Goal: Information Seeking & Learning: Understand process/instructions

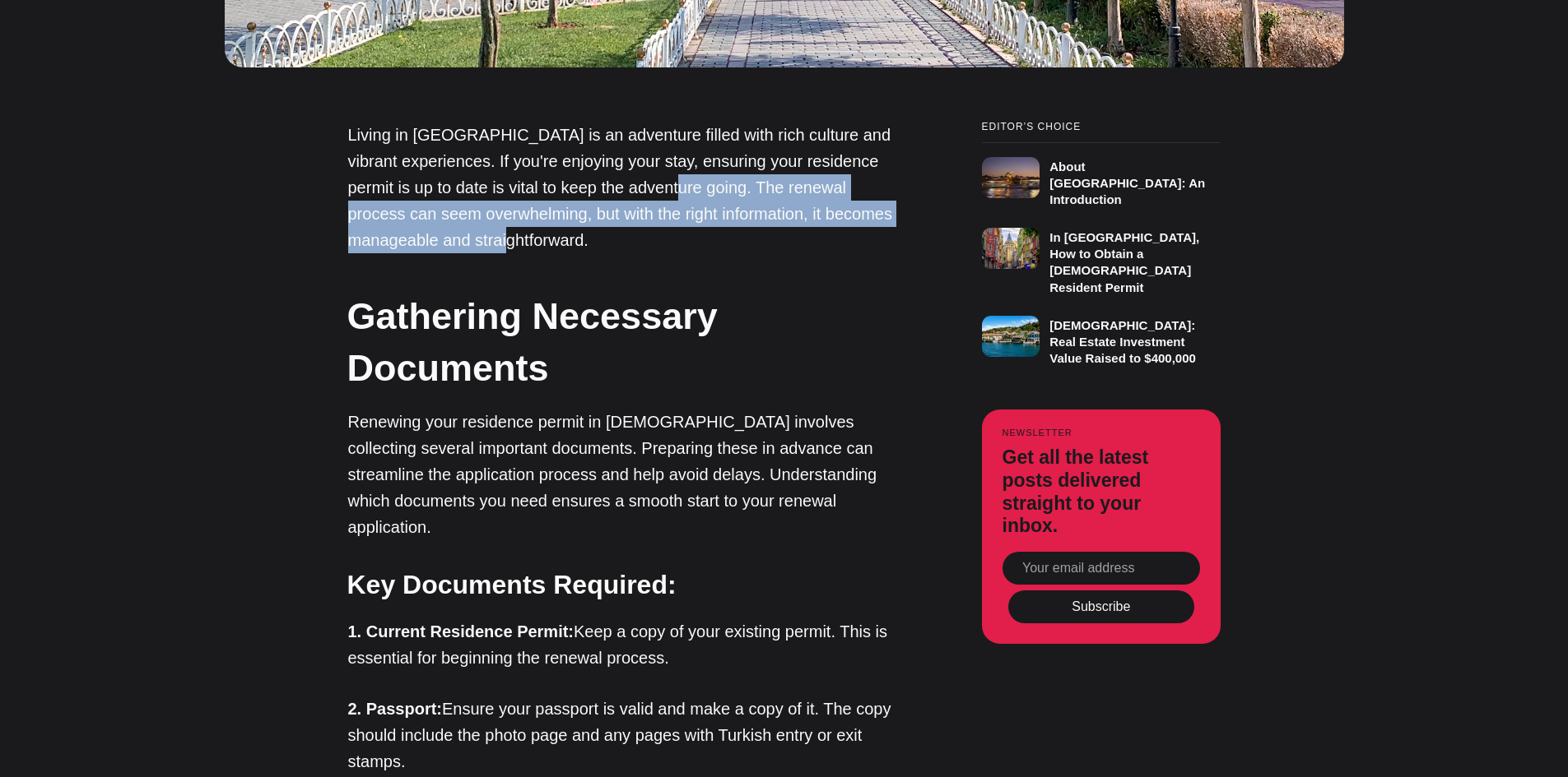
click at [858, 239] on p "Living in [GEOGRAPHIC_DATA] is an adventure filled with rich culture and vibran…" at bounding box center [623, 187] width 551 height 132
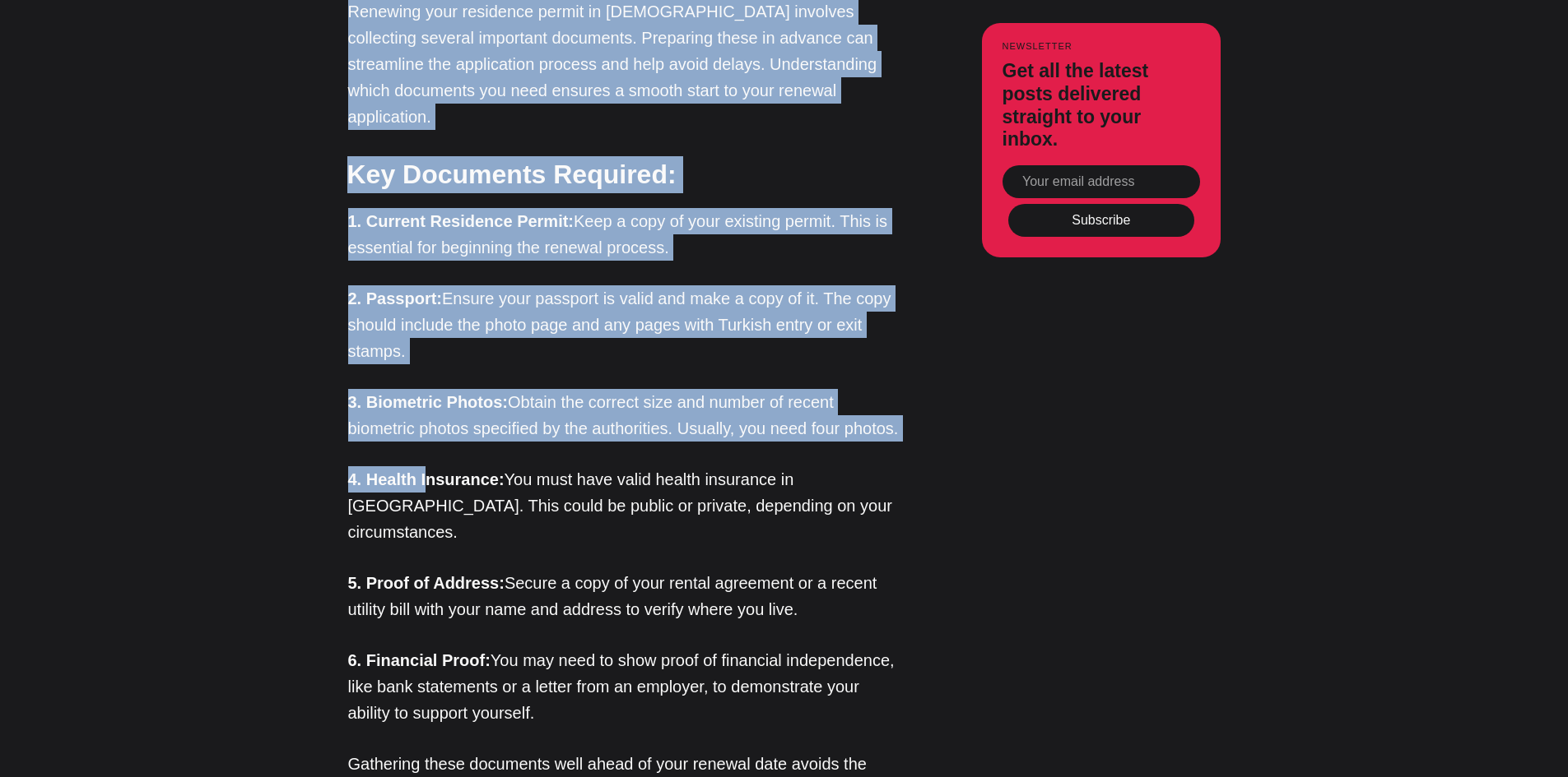
scroll to position [1480, 0]
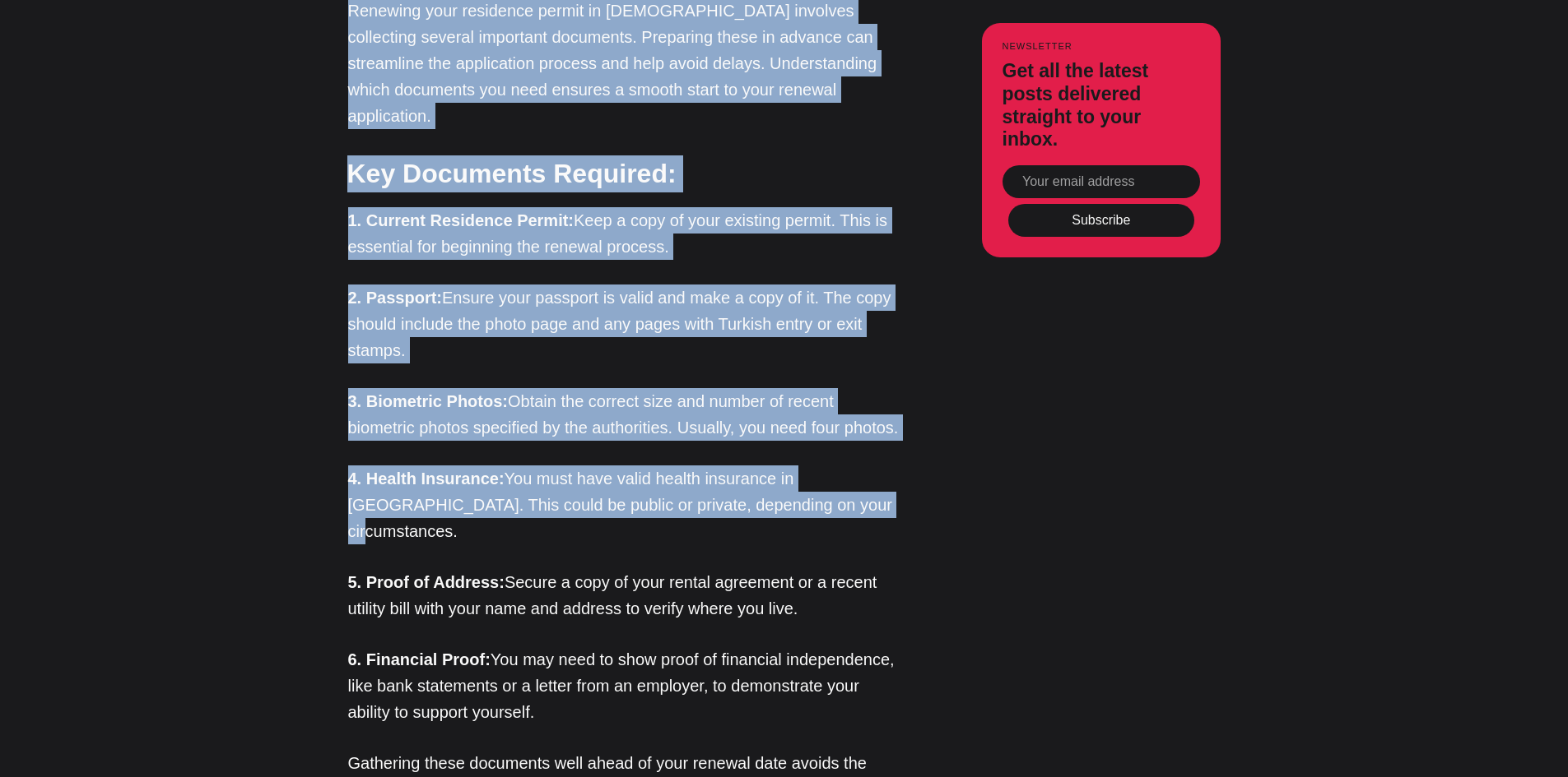
drag, startPoint x: 345, startPoint y: 417, endPoint x: 791, endPoint y: 498, distance: 453.3
copy div "Renewing your residence permit in [DEMOGRAPHIC_DATA] involves collecting severa…"
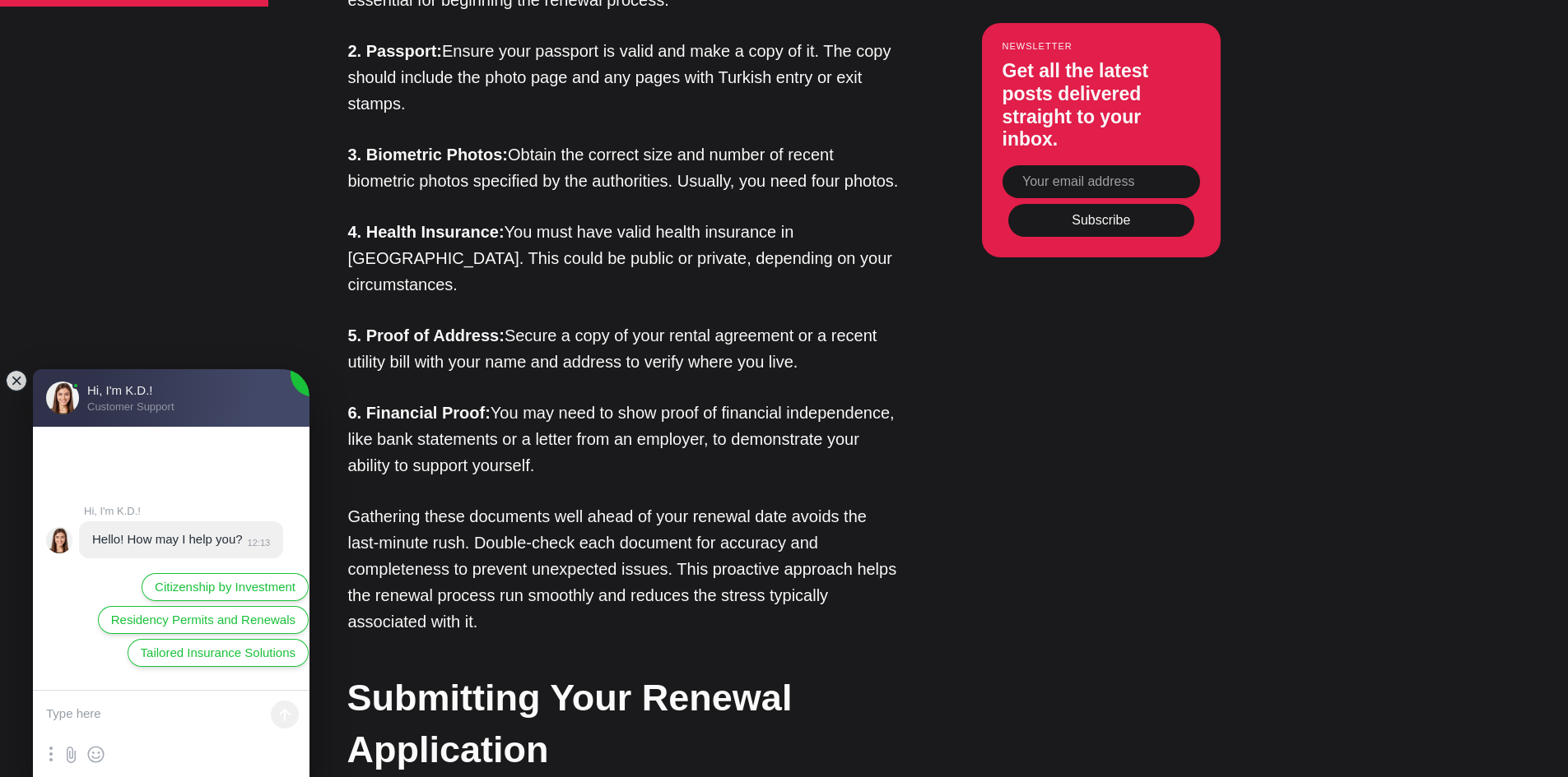
scroll to position [1892, 0]
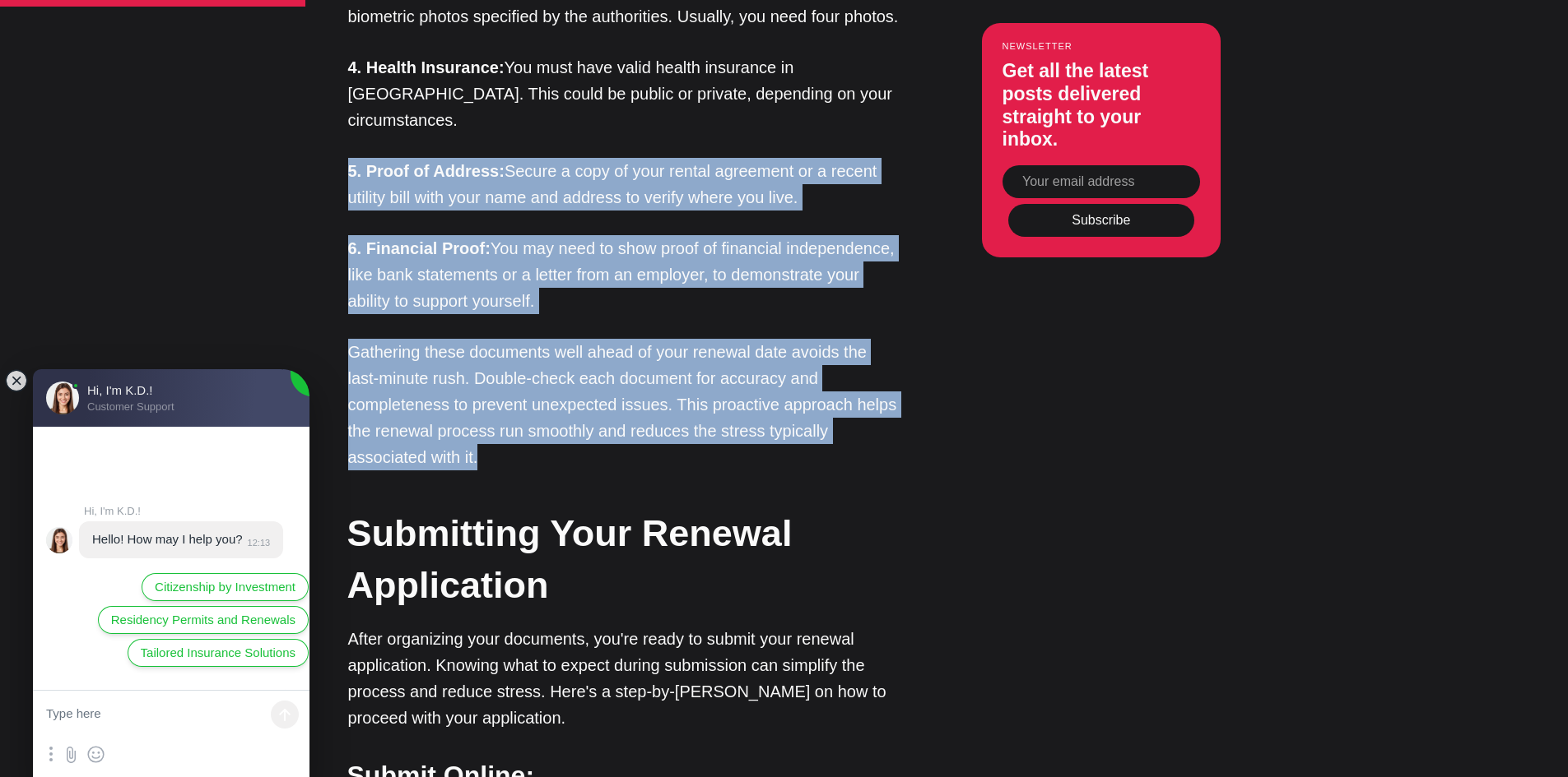
drag, startPoint x: 348, startPoint y: 150, endPoint x: 609, endPoint y: 432, distance: 384.2
copy div "5. Proof of Address: Secure a copy of your rental agreement or a recent utility…"
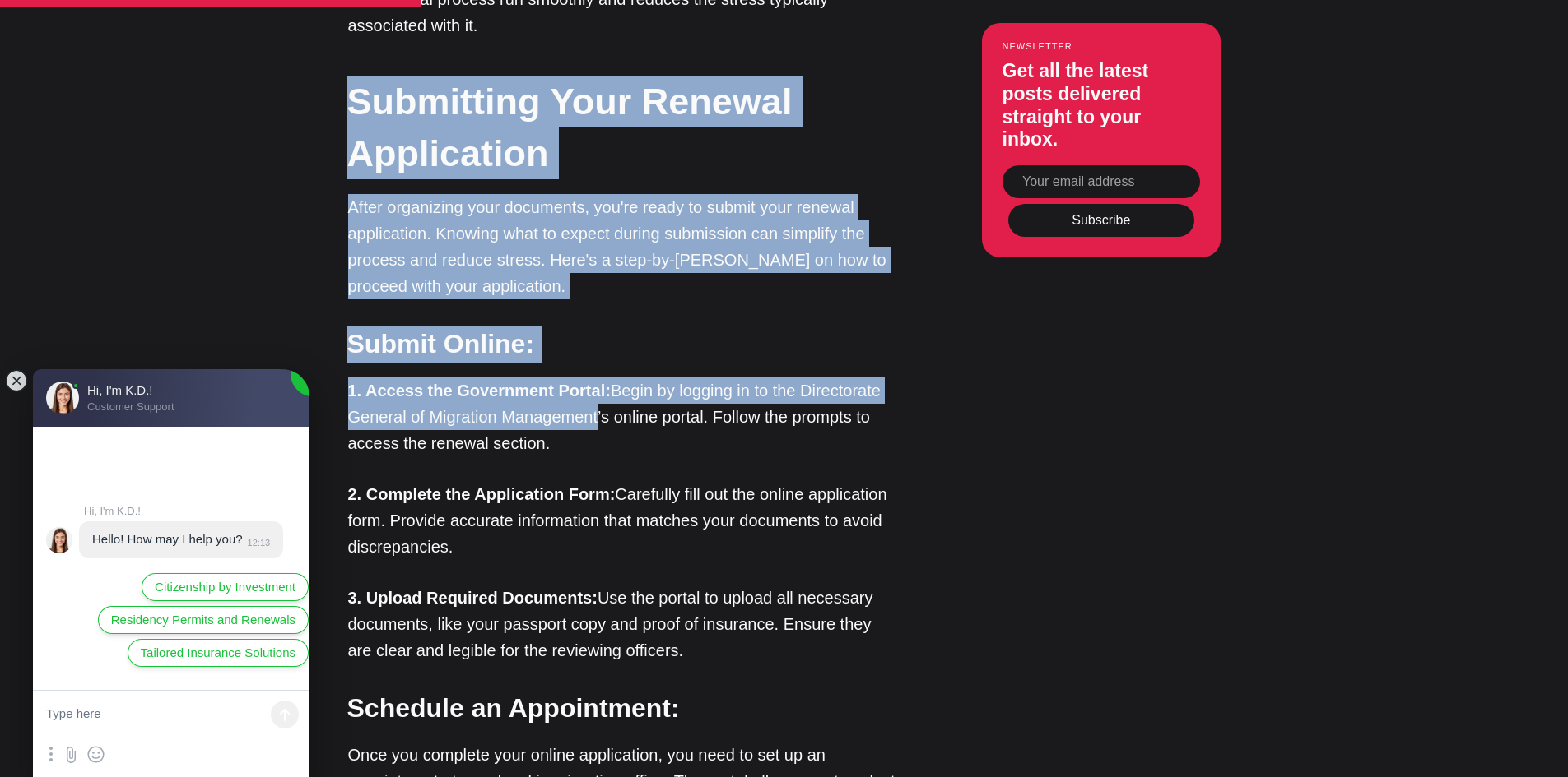
scroll to position [2386, 0]
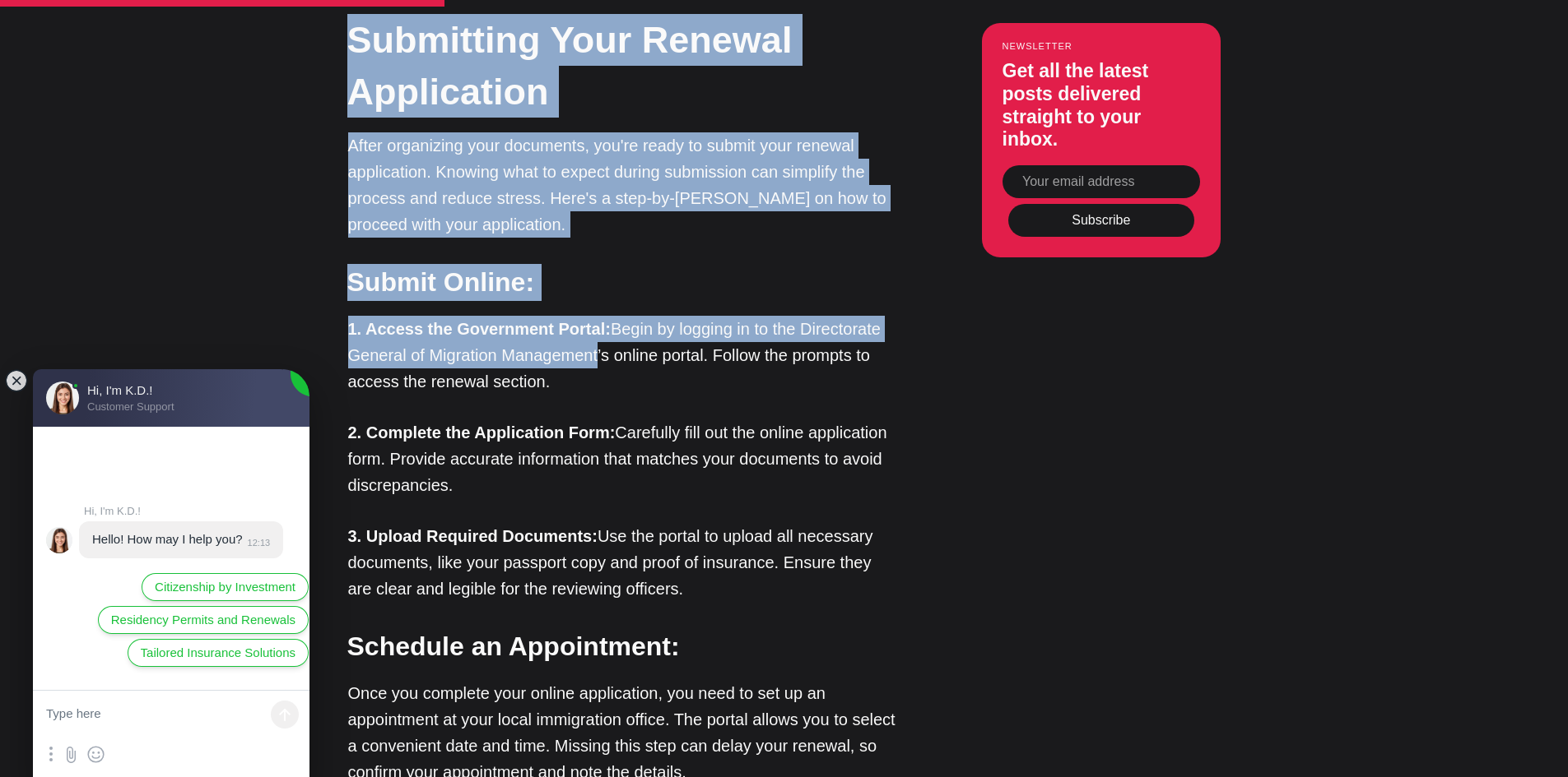
drag, startPoint x: 339, startPoint y: 93, endPoint x: 667, endPoint y: 470, distance: 499.7
copy div "Submitting Your Renewal Application After organizing your documents, you're rea…"
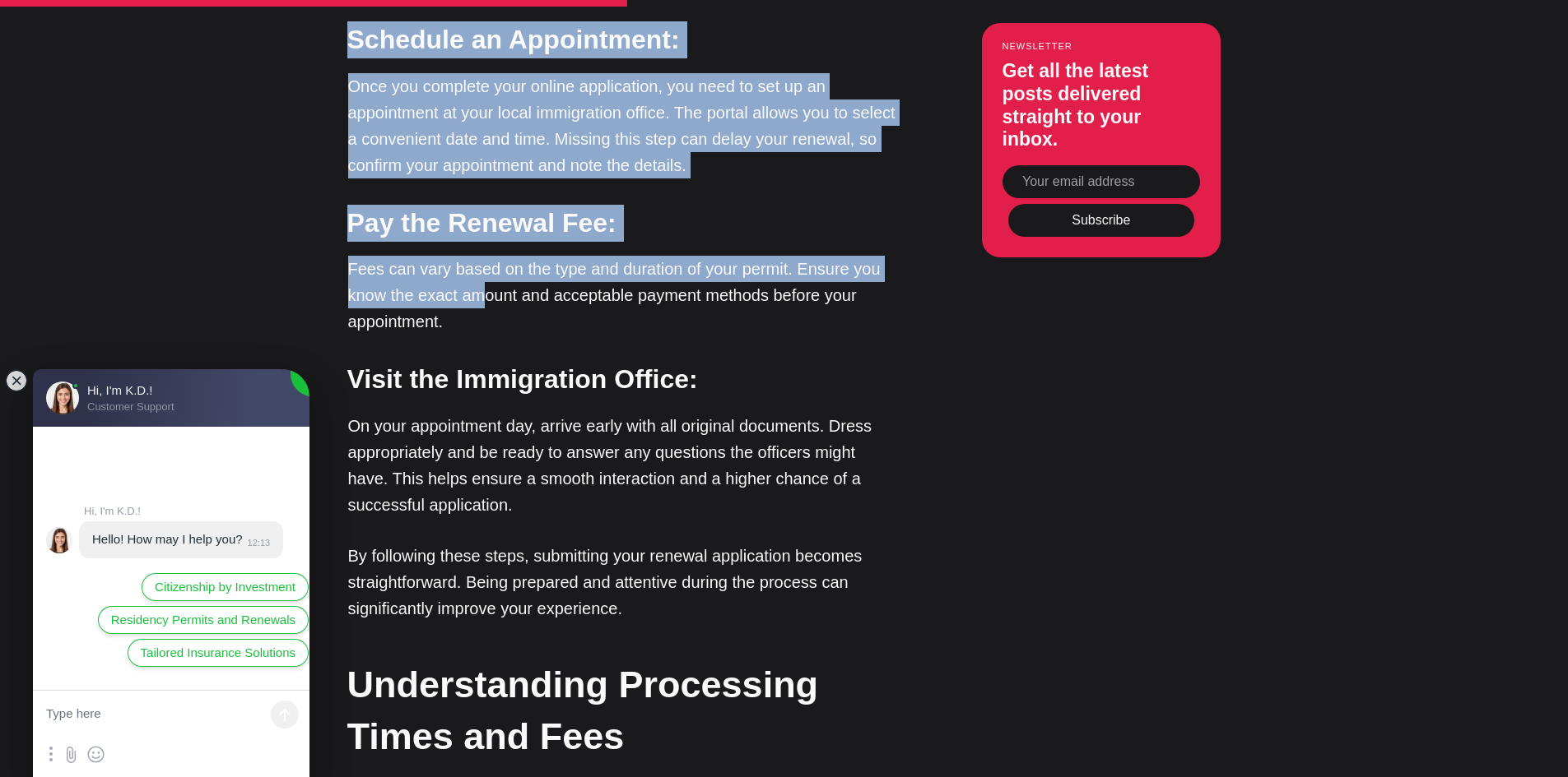
scroll to position [3043, 0]
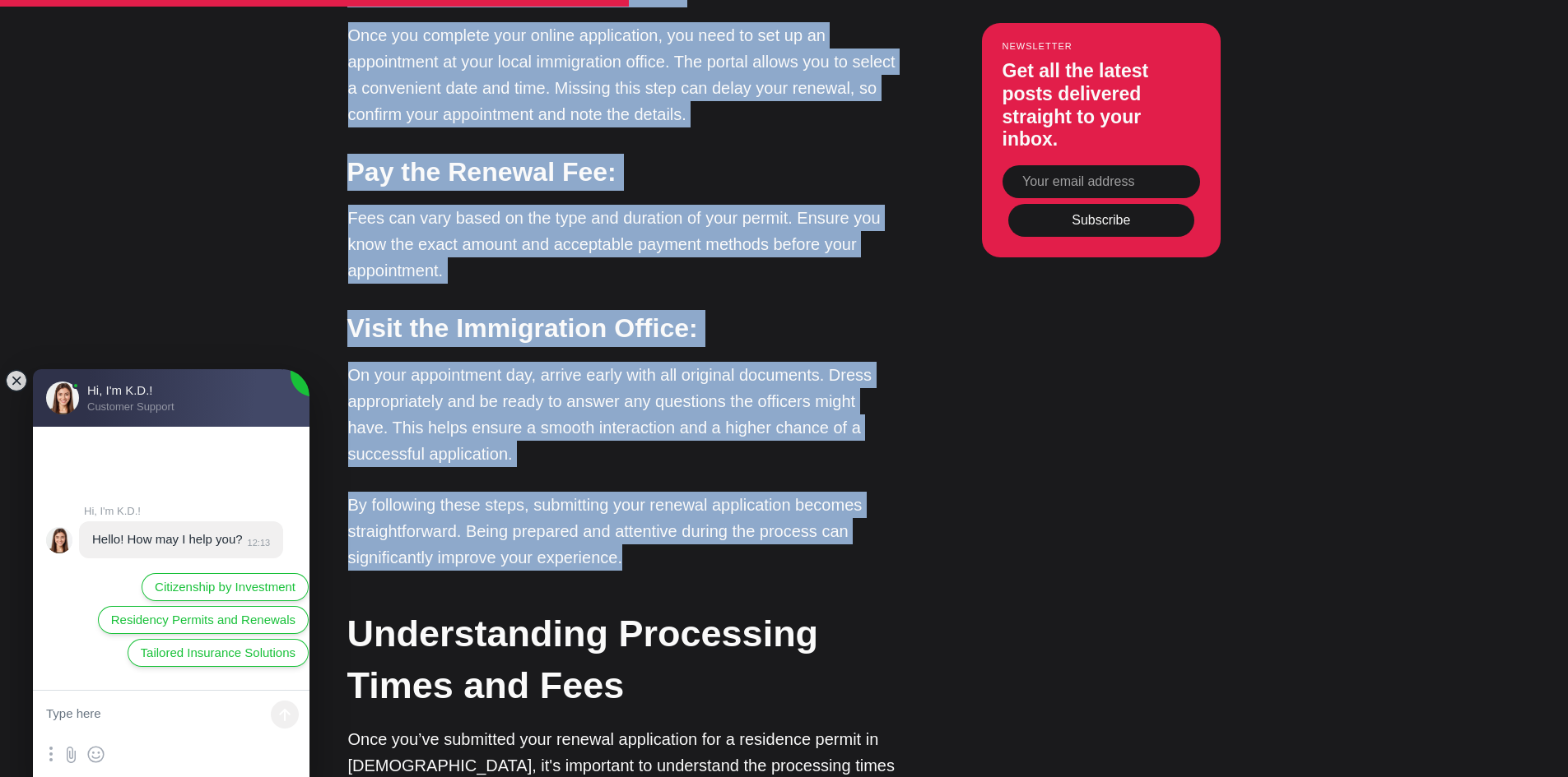
drag, startPoint x: 346, startPoint y: 129, endPoint x: 758, endPoint y: 529, distance: 574.2
copy div "Schedule an Appointment: Once you complete your online application, you need to…"
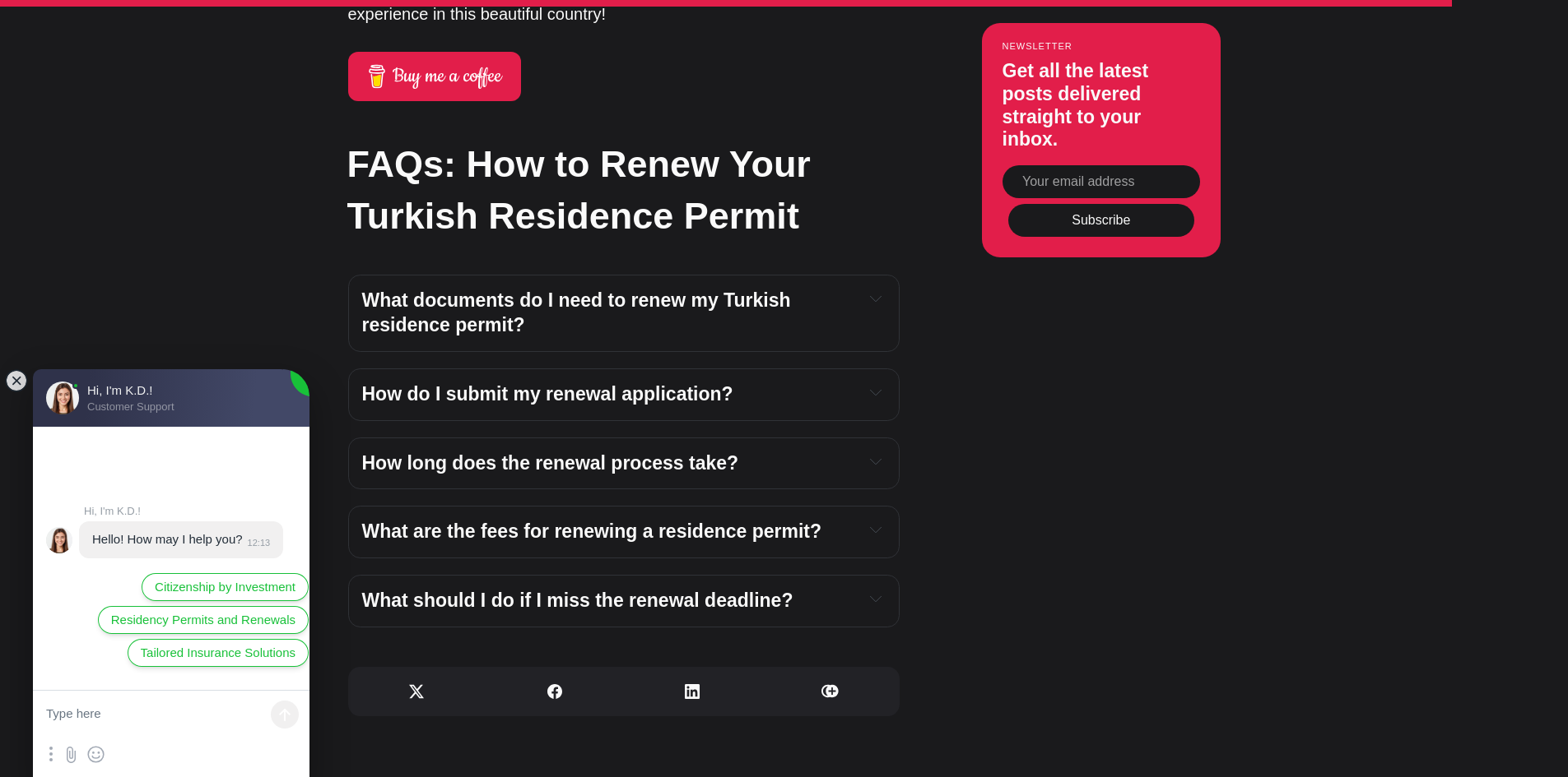
scroll to position [6087, 0]
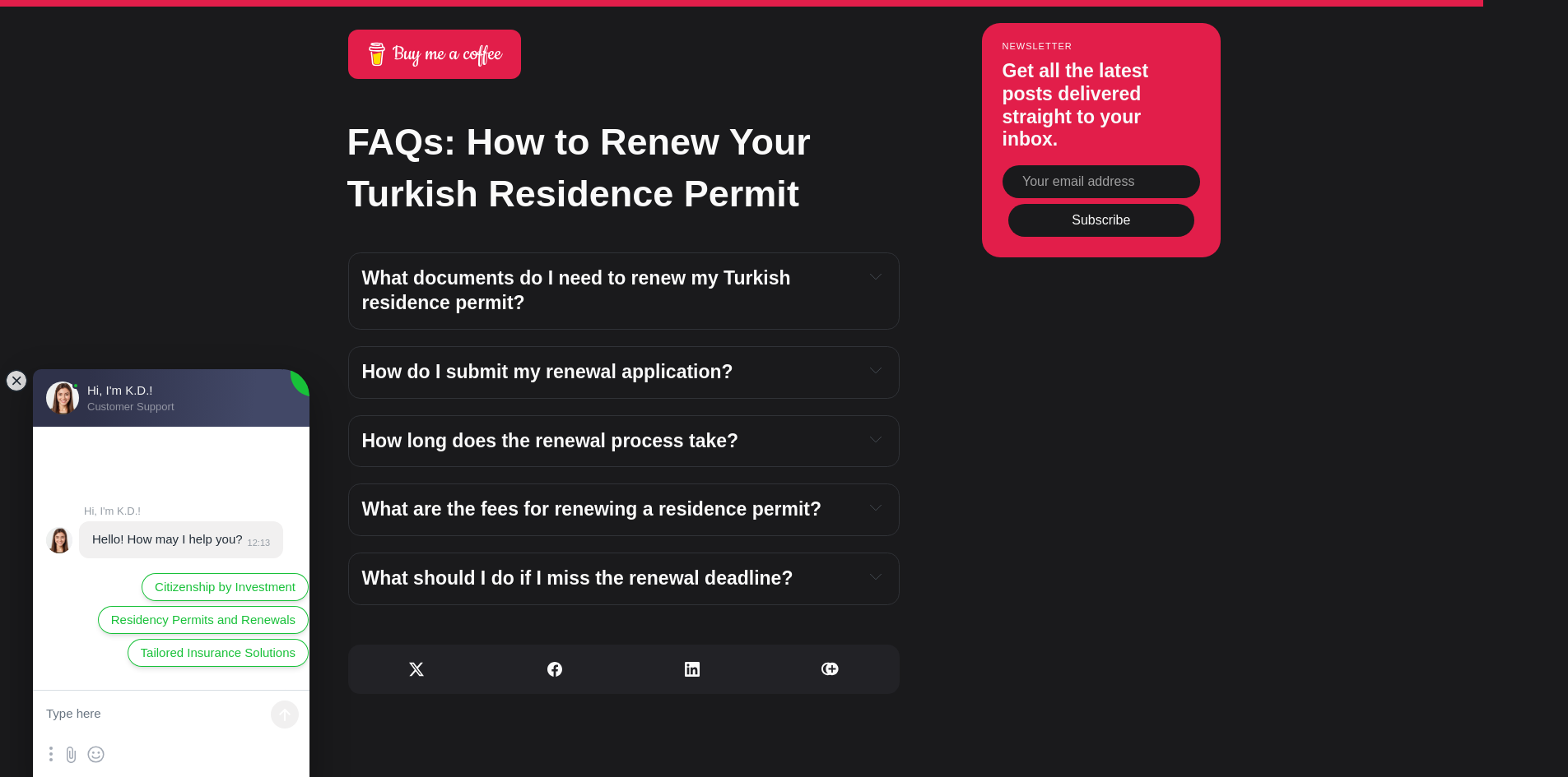
click at [559, 567] on span "What should I do if I miss the renewal deadline?" at bounding box center [578, 578] width 431 height 22
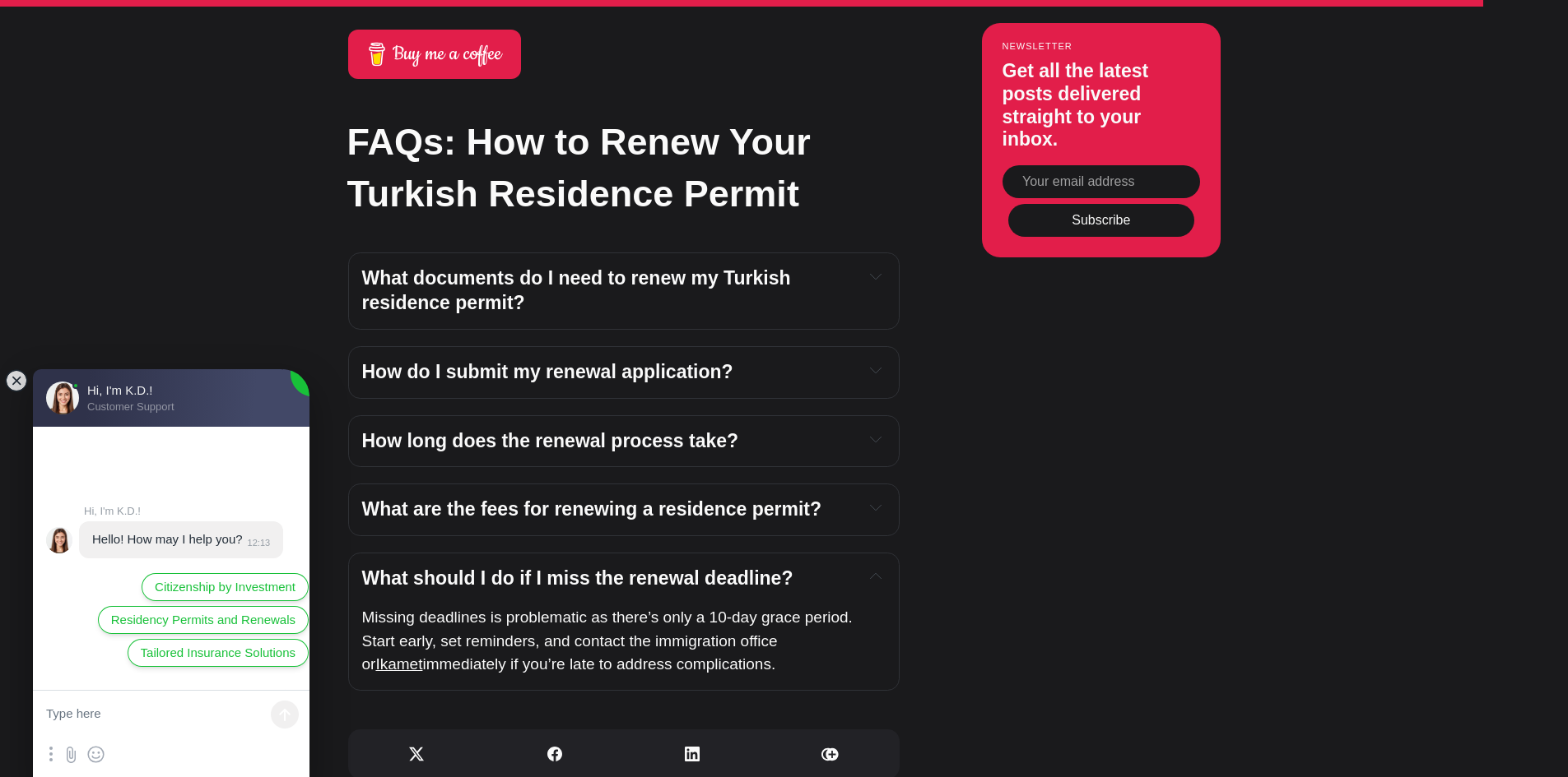
click at [559, 567] on span "What should I do if I miss the renewal deadline?" at bounding box center [578, 578] width 431 height 22
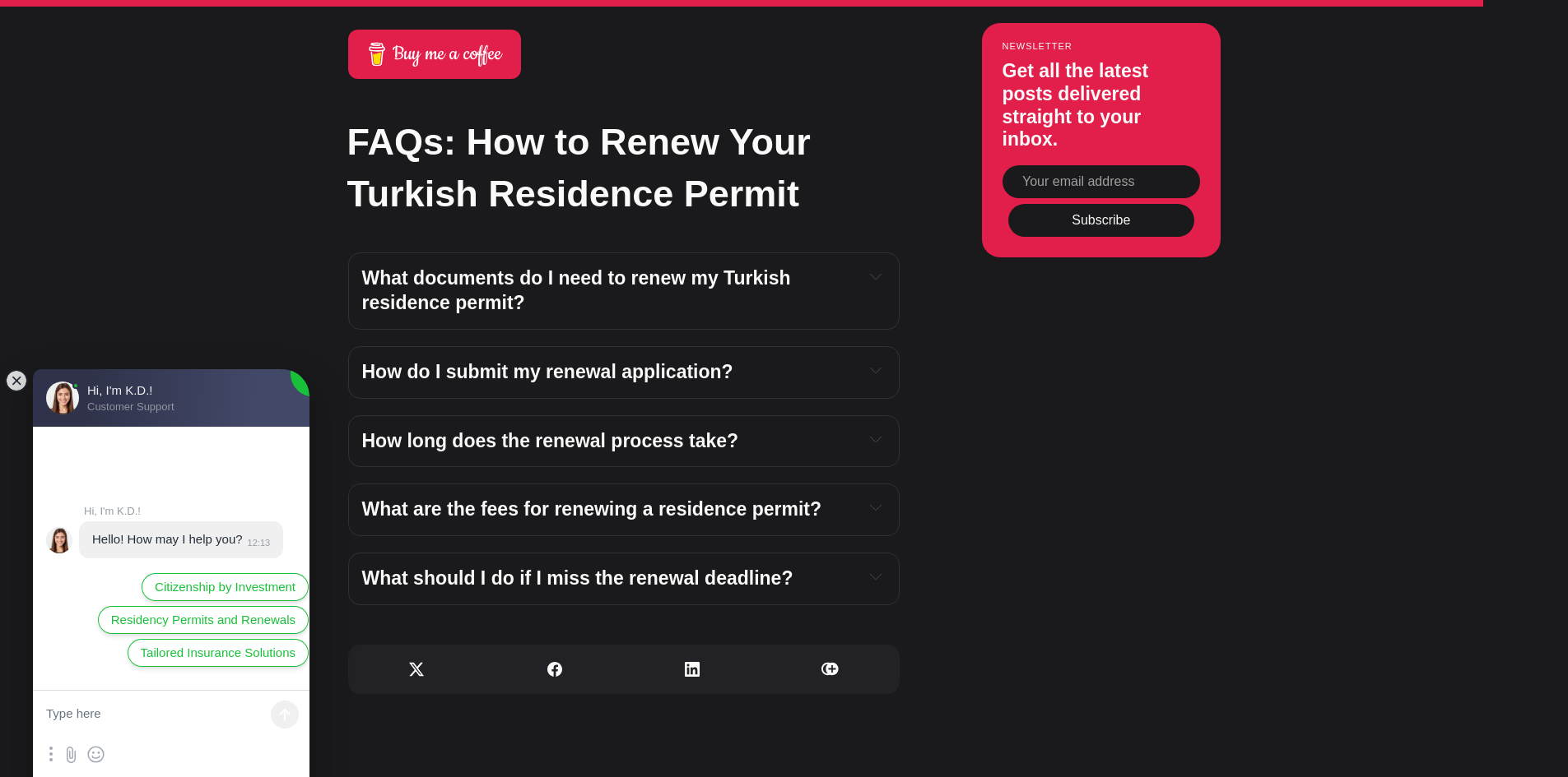
click at [558, 567] on span "What should I do if I miss the renewal deadline?" at bounding box center [578, 578] width 431 height 22
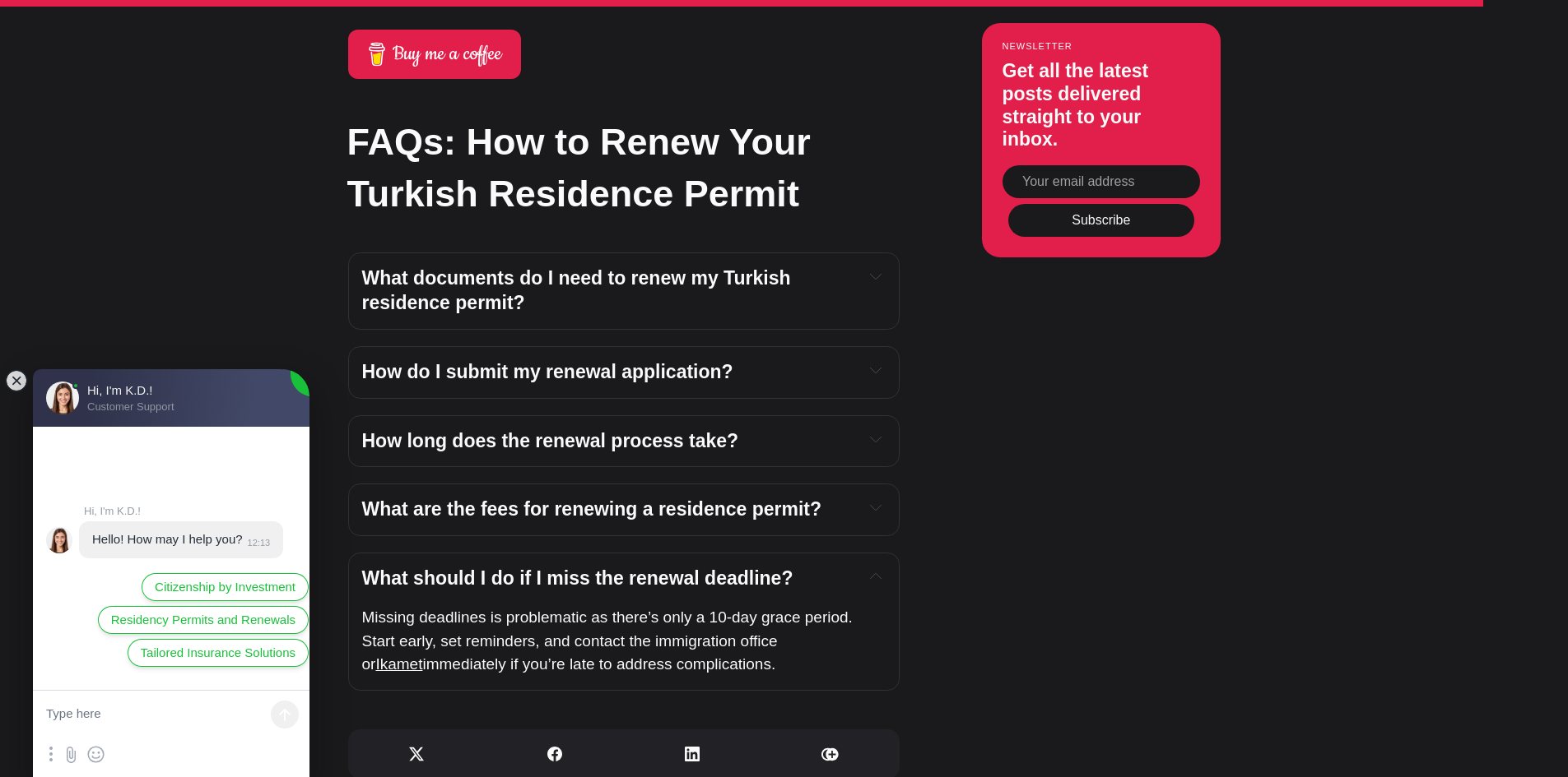
click at [558, 567] on span "What should I do if I miss the renewal deadline?" at bounding box center [578, 578] width 431 height 22
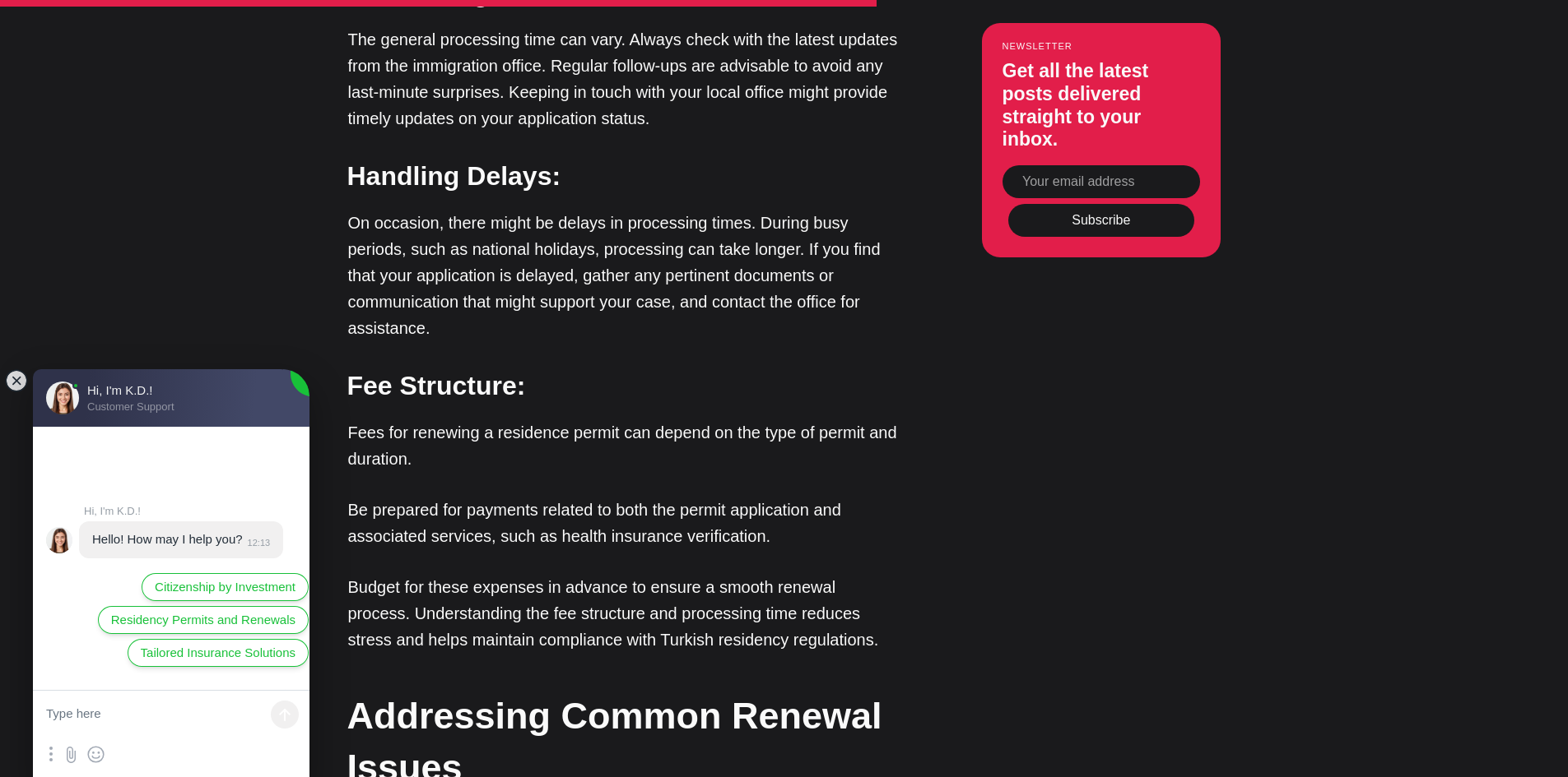
scroll to position [3247, 0]
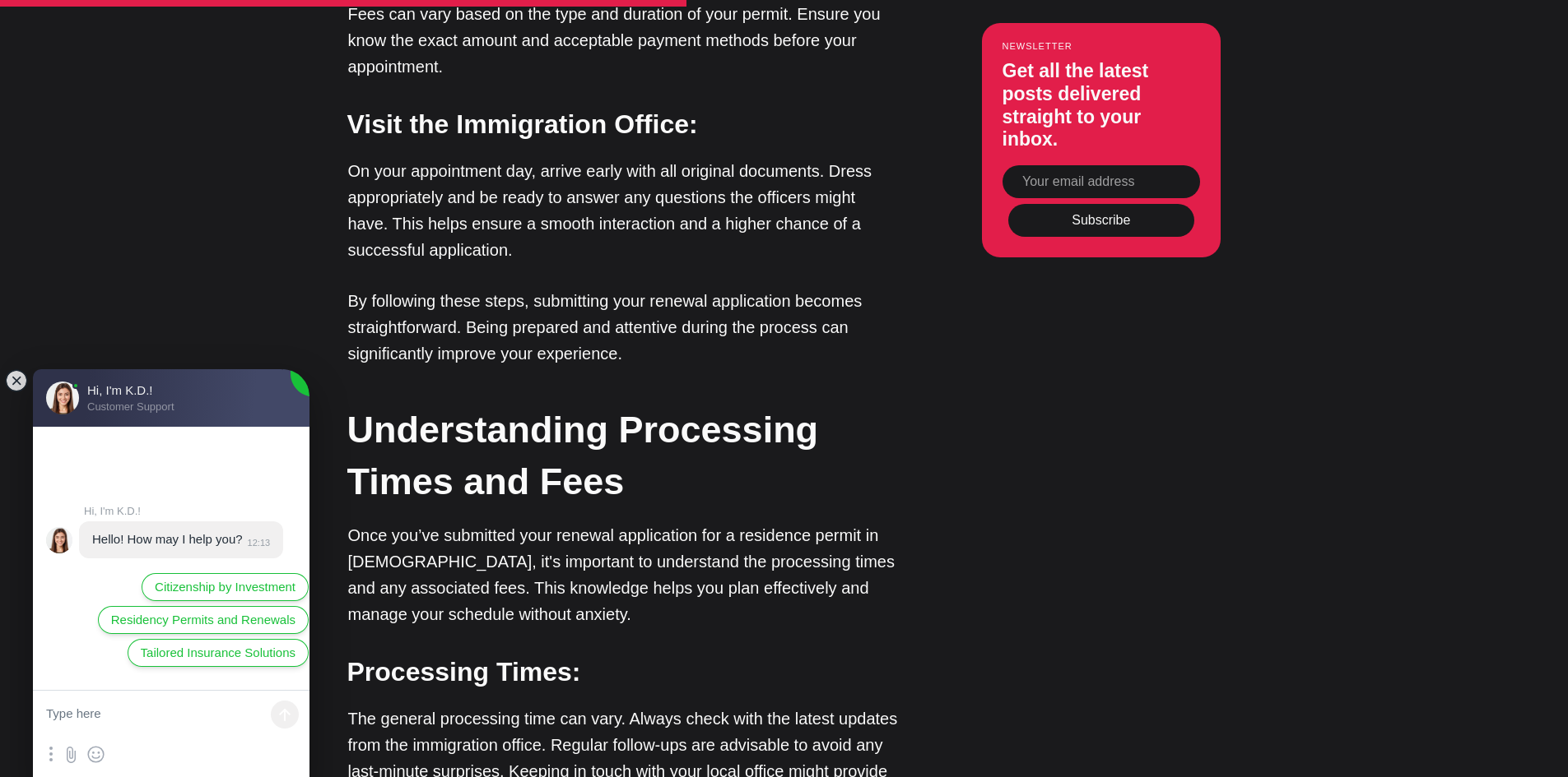
drag, startPoint x: 1580, startPoint y: 69, endPoint x: 1406, endPoint y: 683, distance: 638.2
click at [1405, 684] on article "How to Renew Your Turkish Residence Permit Renew your Turkish residence permit …" at bounding box center [784, 210] width 1568 height 6695
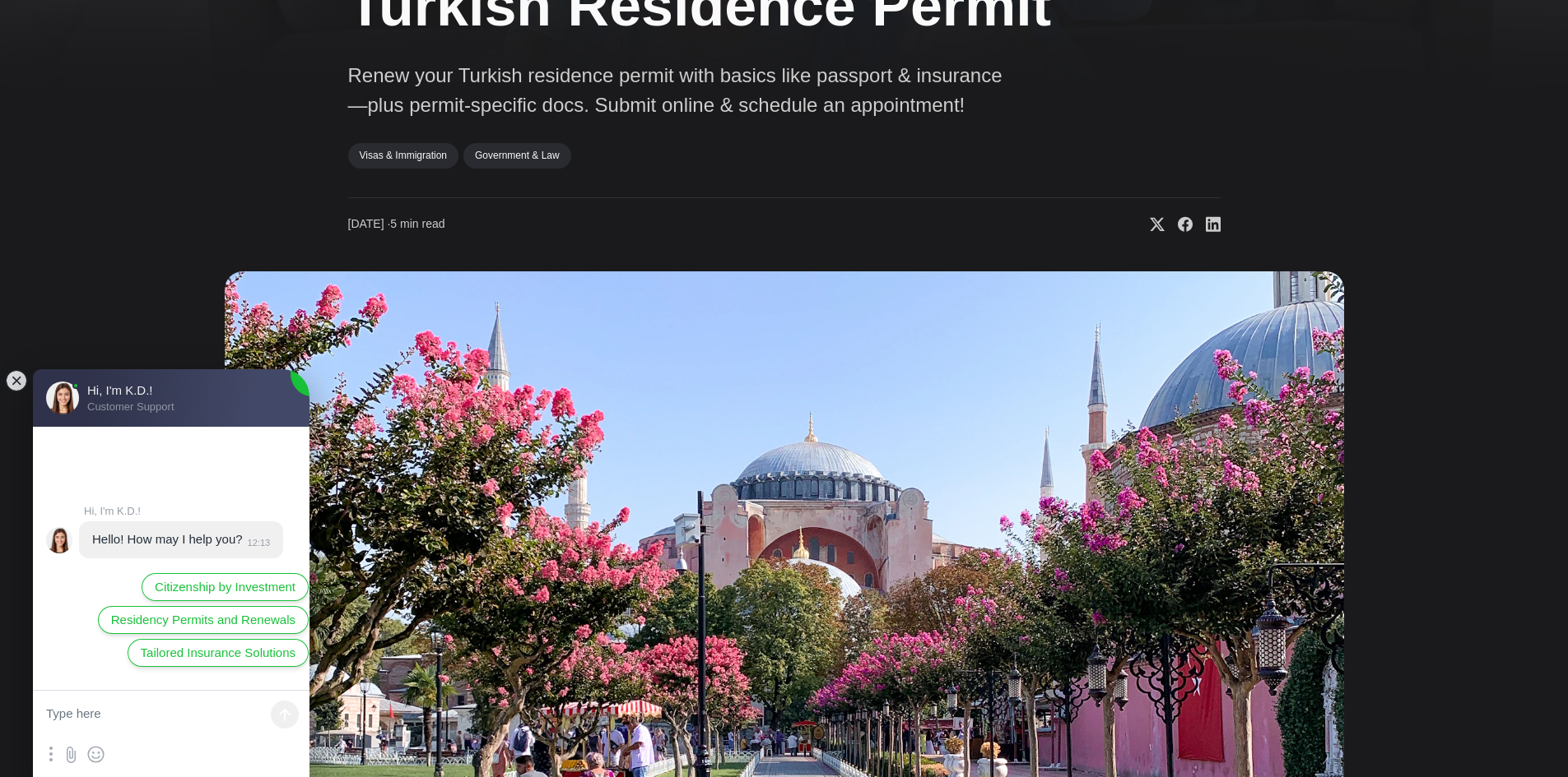
scroll to position [304, 0]
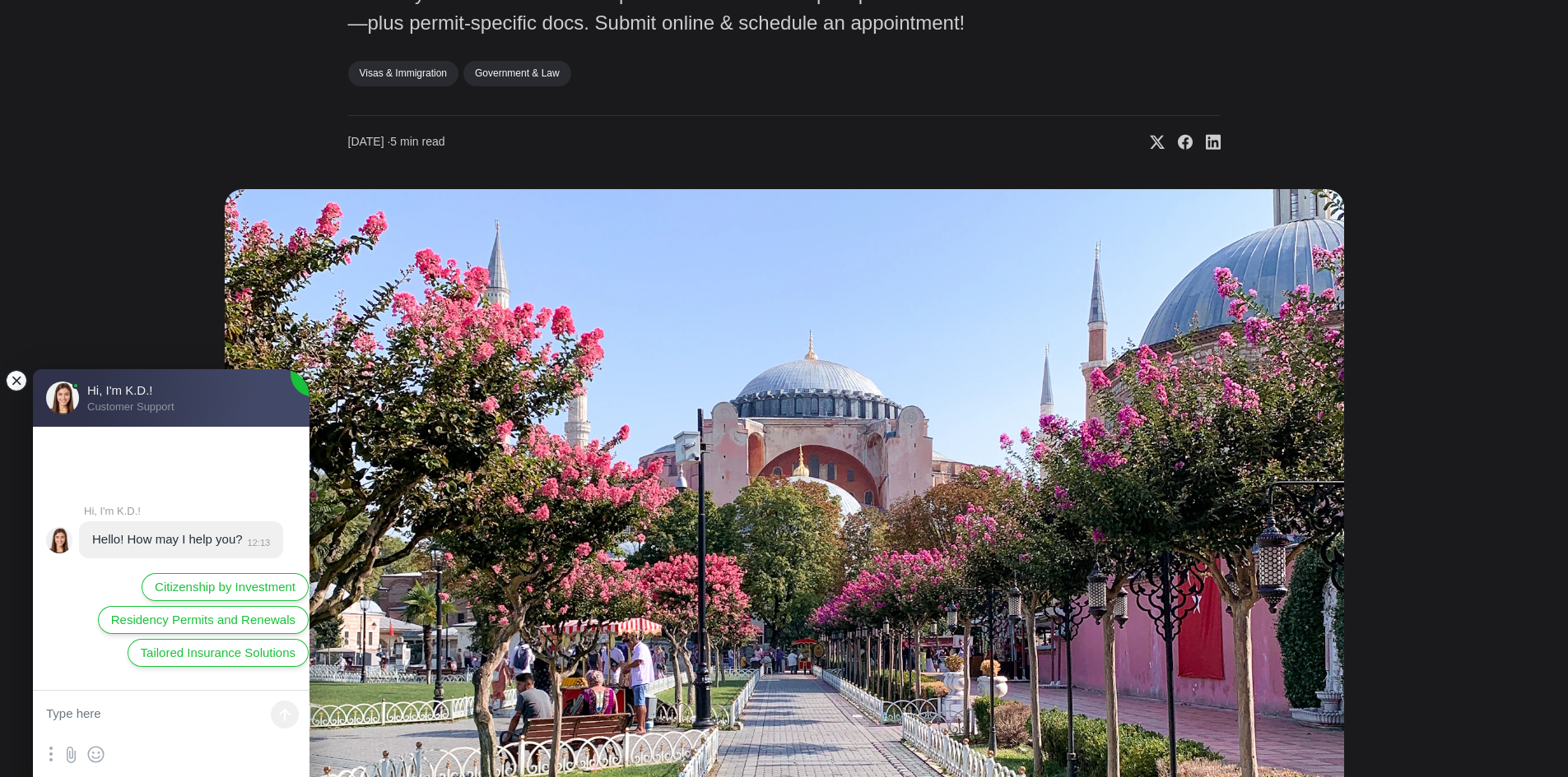
click at [17, 386] on jdiv at bounding box center [17, 381] width 23 height 23
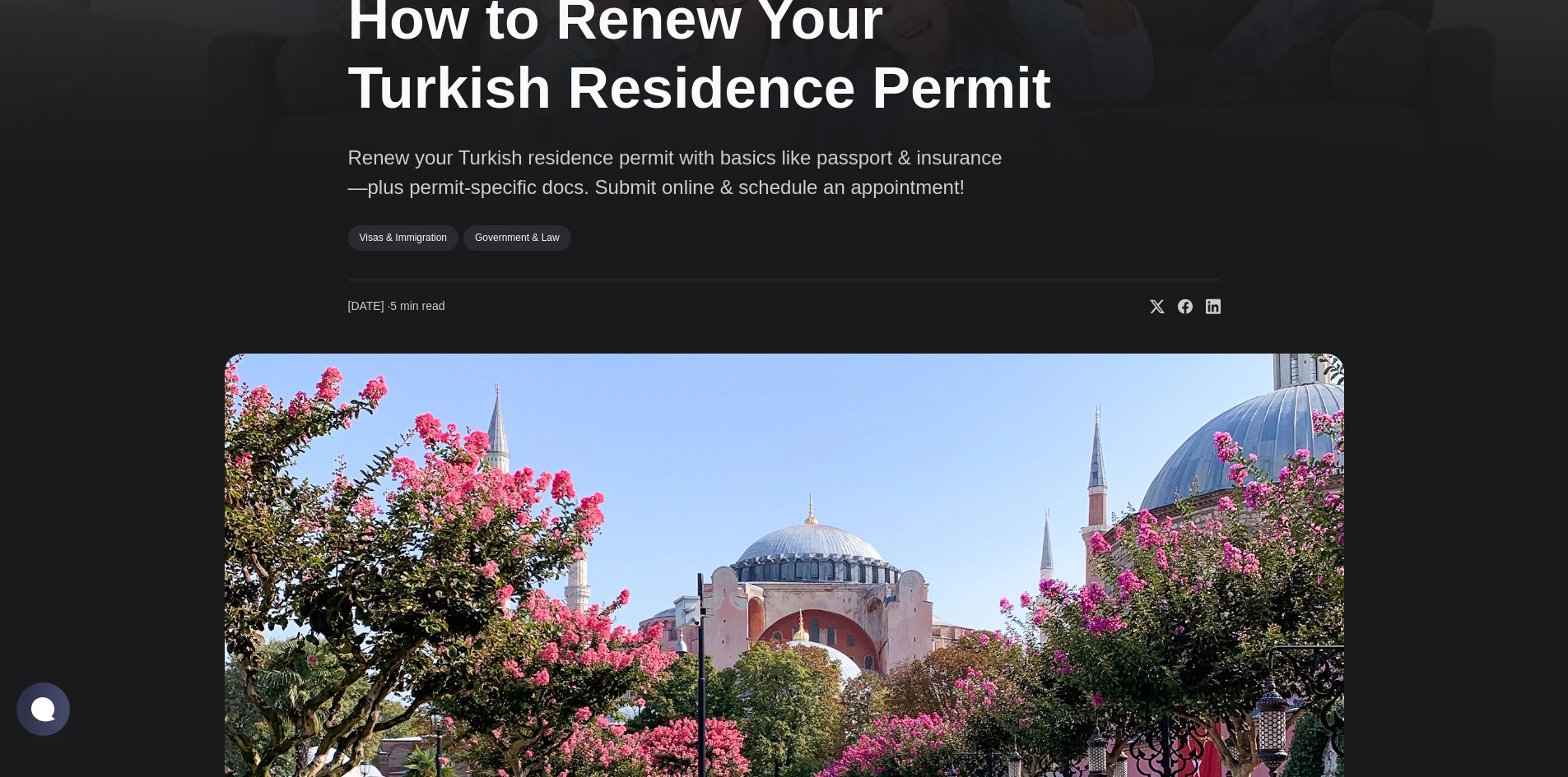
scroll to position [0, 0]
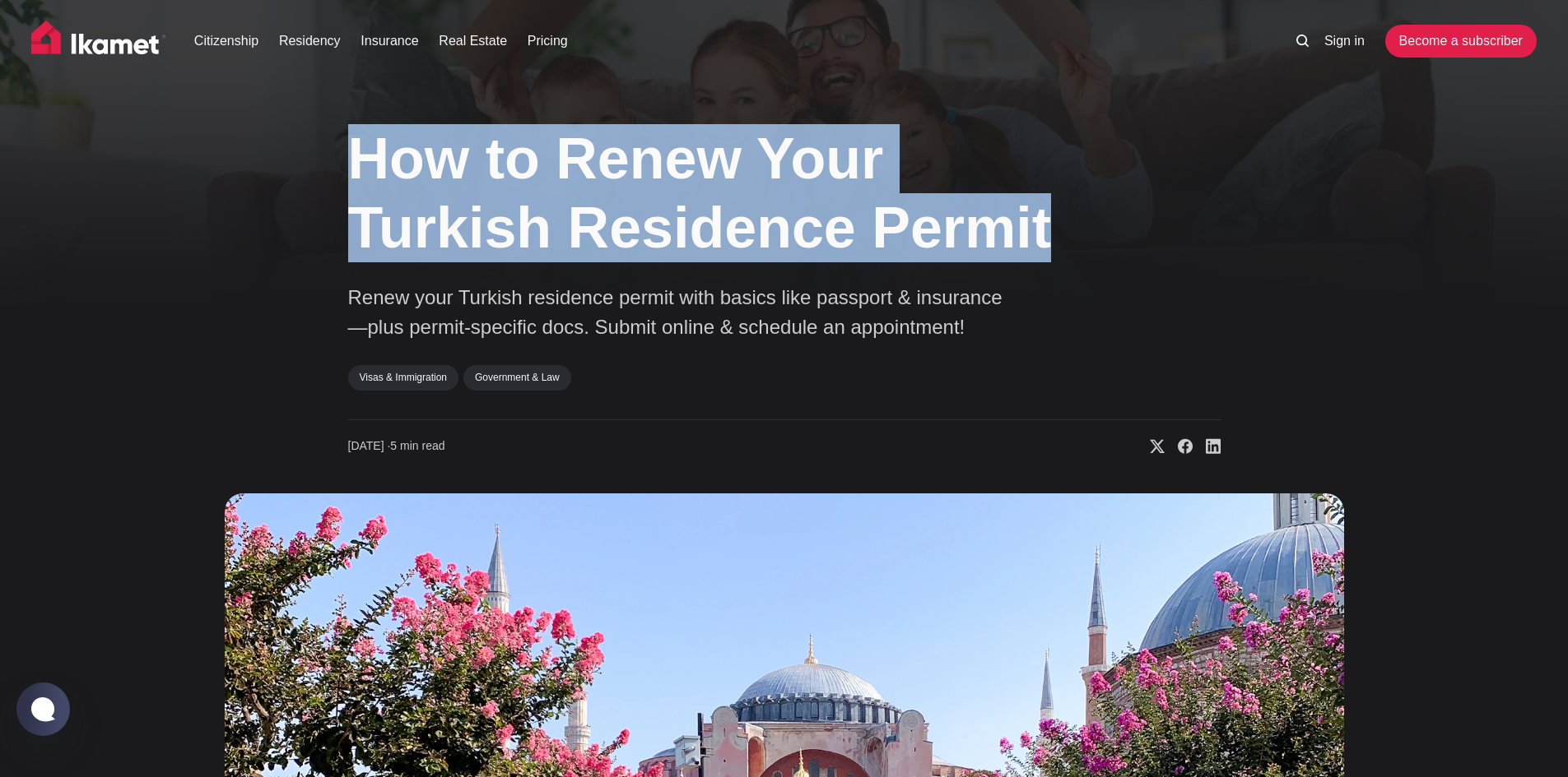
drag, startPoint x: 328, startPoint y: 146, endPoint x: 1062, endPoint y: 257, distance: 742.3
click at [1062, 257] on div "How to Renew Your Turkish Residence Permit Renew your Turkish residence permit …" at bounding box center [784, 623] width 1276 height 1028
copy h1 "How to Renew Your Turkish Residence Permit"
drag, startPoint x: 340, startPoint y: 444, endPoint x: 417, endPoint y: 444, distance: 77.0
click at [417, 444] on div "How to Renew Your Turkish Residence Permit Renew your Turkish residence permit …" at bounding box center [784, 623] width 1276 height 1028
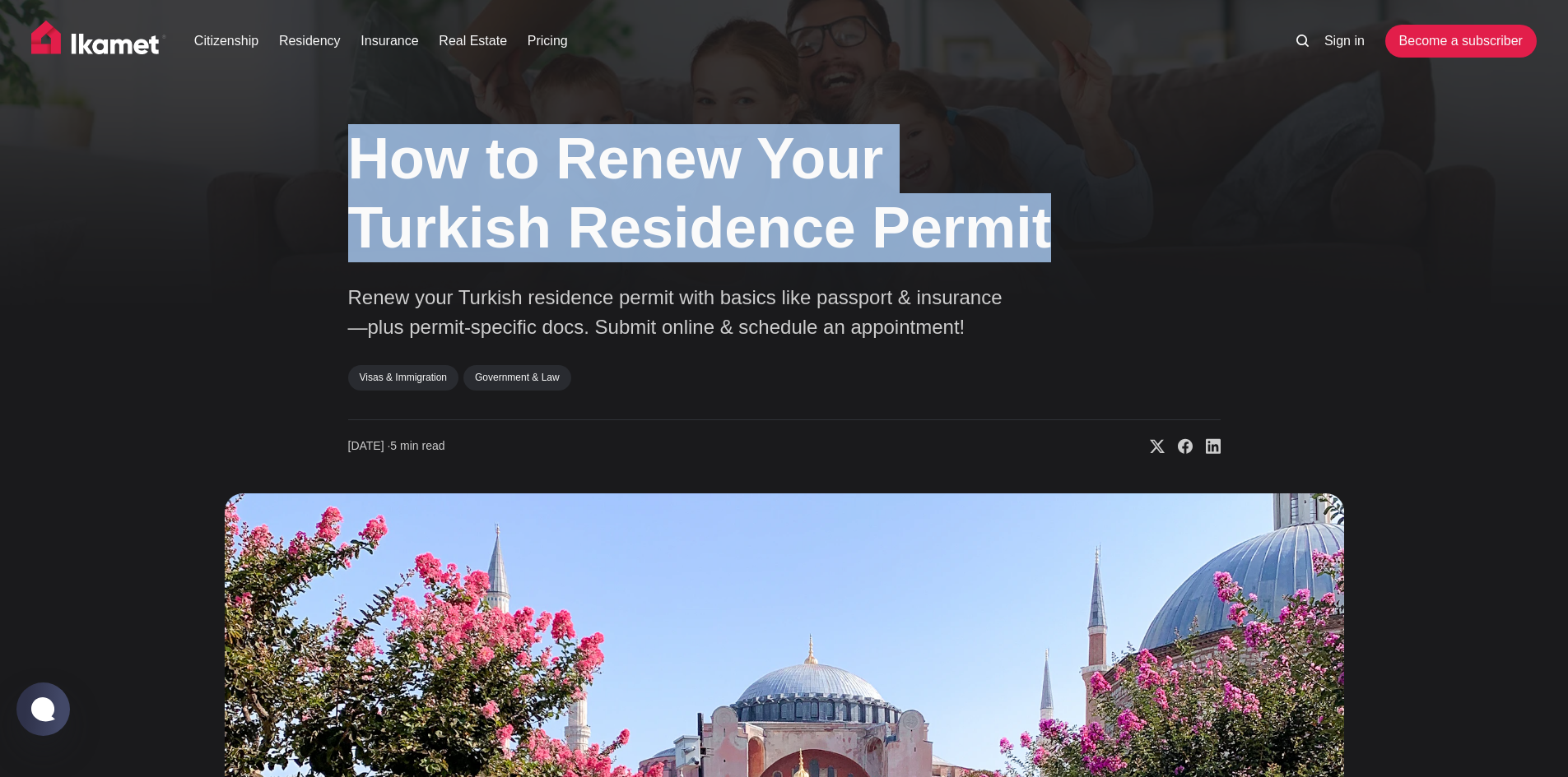
copy span "[DATE]"
